Goal: Navigation & Orientation: Find specific page/section

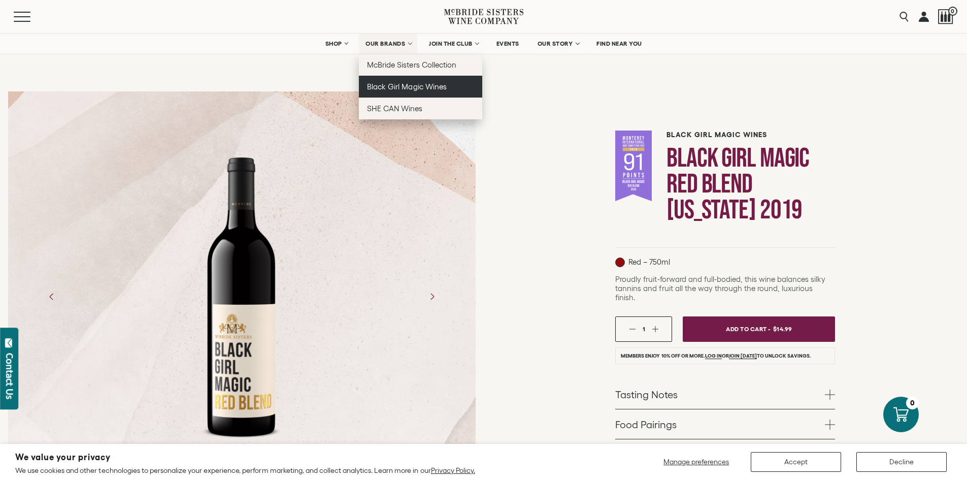
click at [417, 88] on span "Black Girl Magic Wines" at bounding box center [406, 86] width 79 height 9
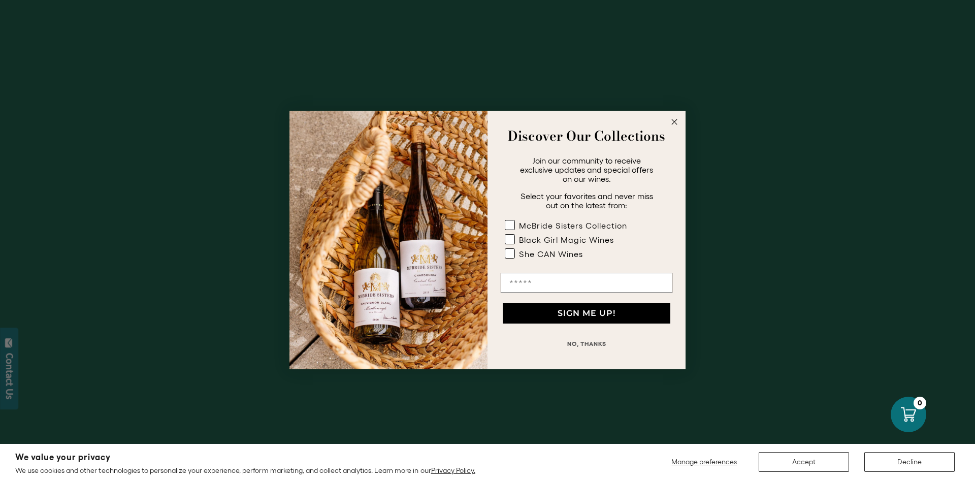
click at [674, 121] on circle "Close dialog" at bounding box center [675, 122] width 12 height 12
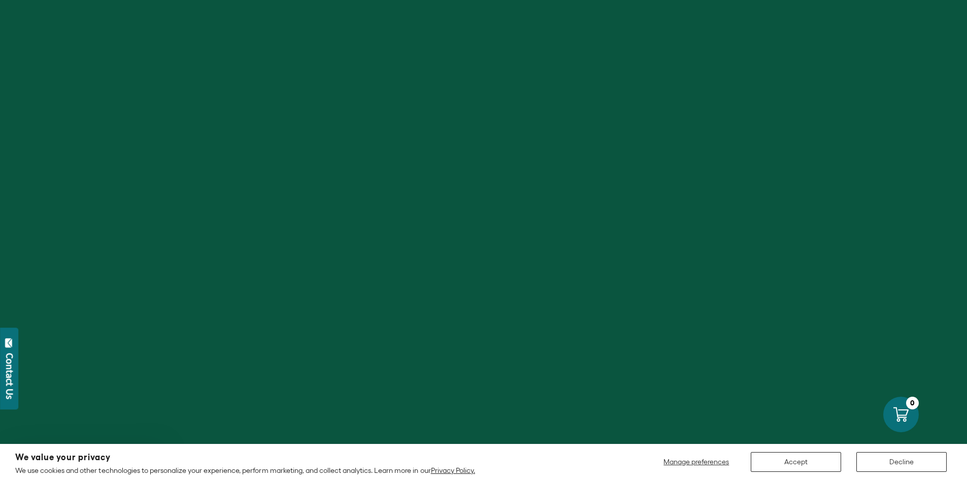
scroll to position [152, 0]
click at [812, 459] on button "Accept" at bounding box center [796, 462] width 90 height 20
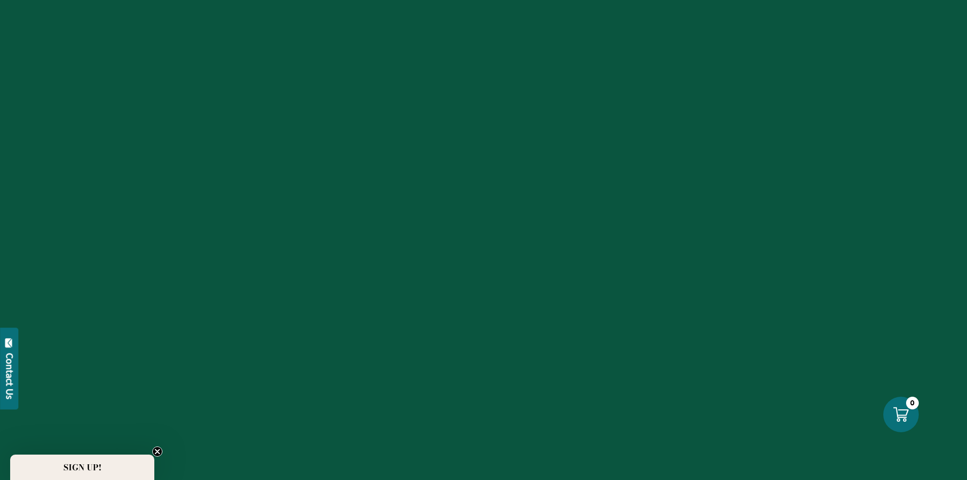
scroll to position [508, 0]
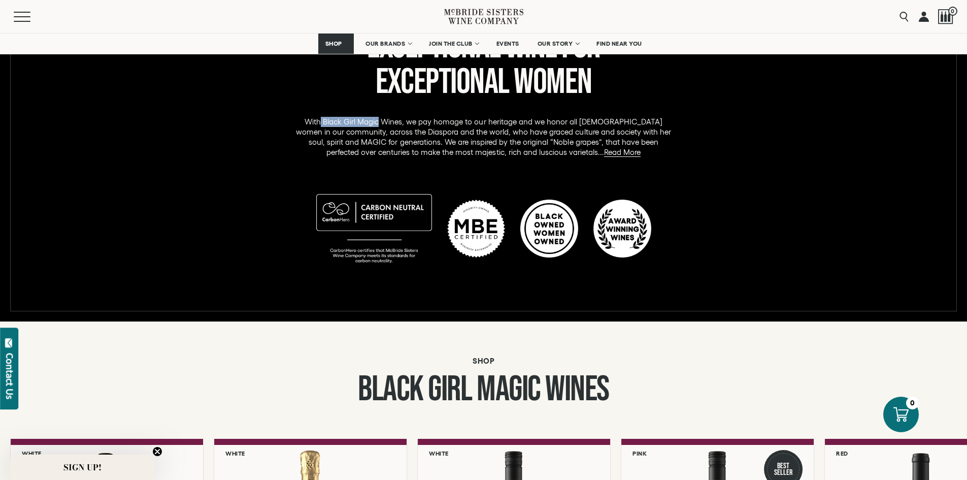
drag, startPoint x: 329, startPoint y: 122, endPoint x: 387, endPoint y: 120, distance: 58.5
click at [387, 120] on p "With Black Girl Magic Wines, we pay homage to our heritage and we honor all Bla…" at bounding box center [484, 137] width 382 height 41
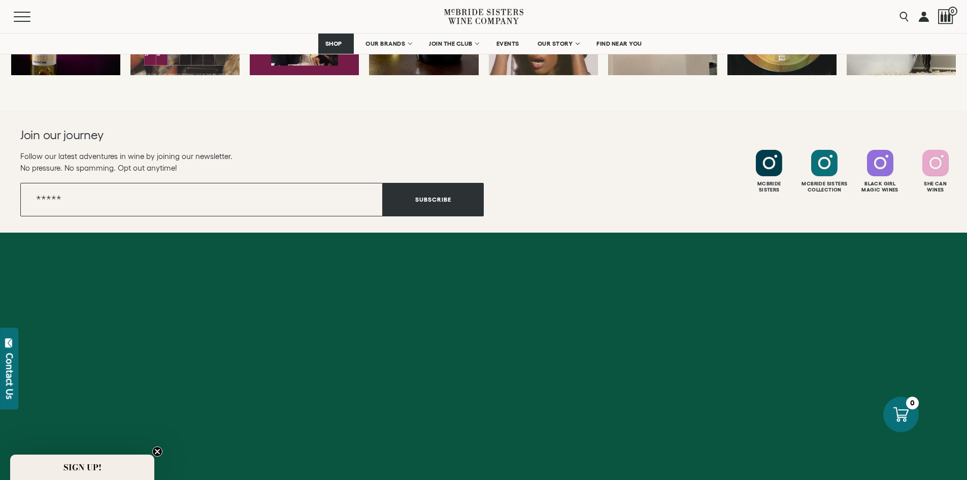
scroll to position [389, 0]
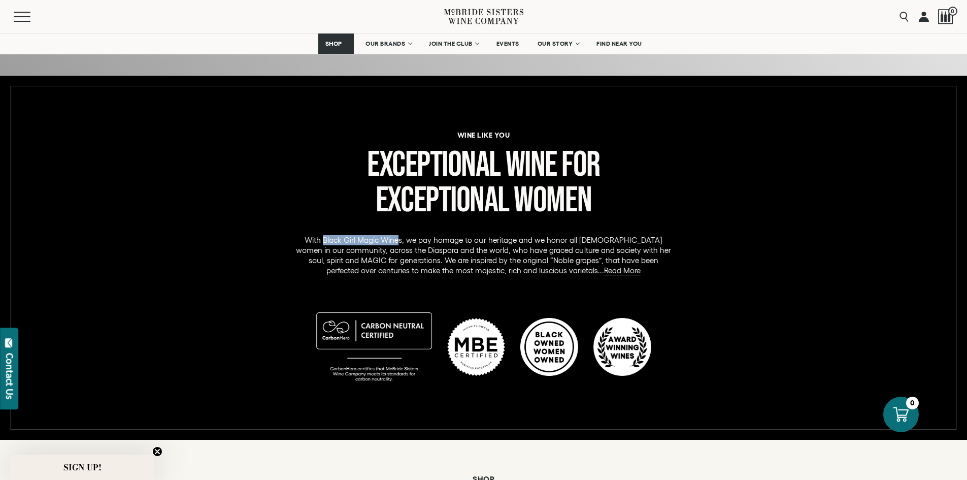
drag, startPoint x: 332, startPoint y: 240, endPoint x: 409, endPoint y: 237, distance: 76.7
click at [409, 237] on p "With Black Girl Magic Wines, we pay homage to our heritage and we honor all Bla…" at bounding box center [484, 255] width 382 height 41
click at [332, 242] on p "With Black Girl Magic Wines, we pay homage to our heritage and we honor all Bla…" at bounding box center [484, 255] width 382 height 41
drag, startPoint x: 332, startPoint y: 242, endPoint x: 399, endPoint y: 241, distance: 66.5
click at [399, 241] on p "With Black Girl Magic Wines, we pay homage to our heritage and we honor all Bla…" at bounding box center [484, 255] width 382 height 41
